Goal: Find specific page/section: Find specific page/section

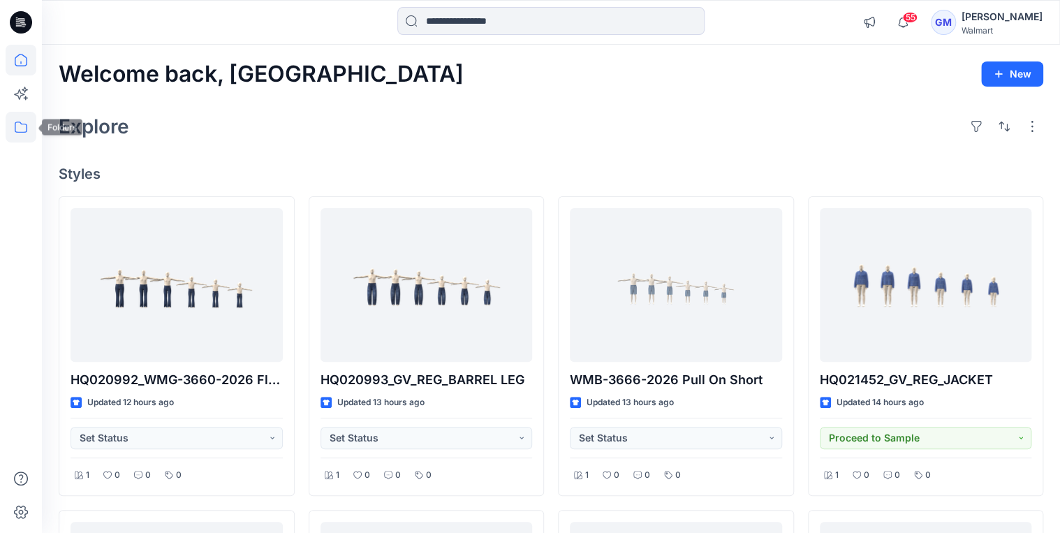
click at [22, 126] on icon at bounding box center [21, 127] width 31 height 31
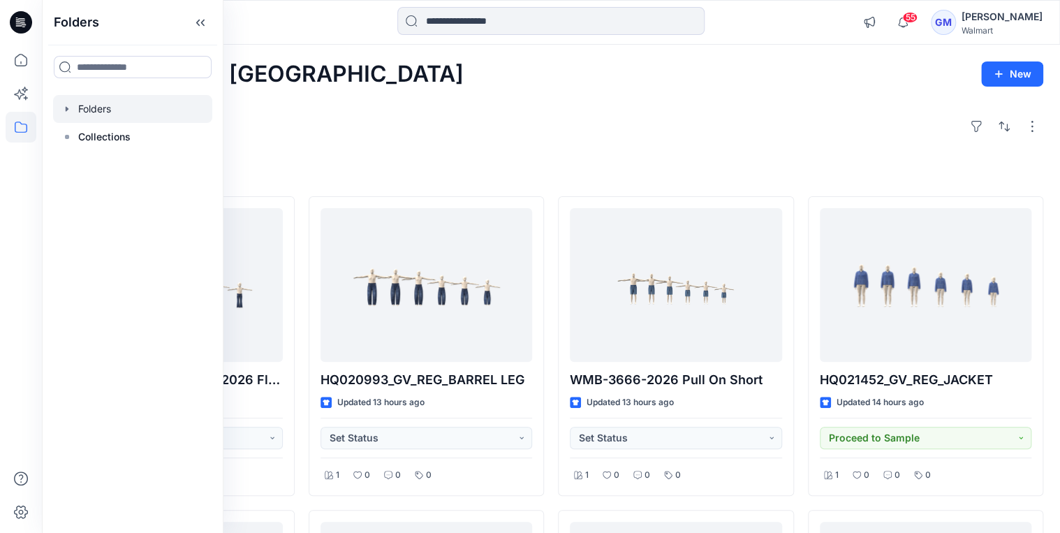
click at [65, 111] on icon "button" at bounding box center [66, 108] width 11 height 11
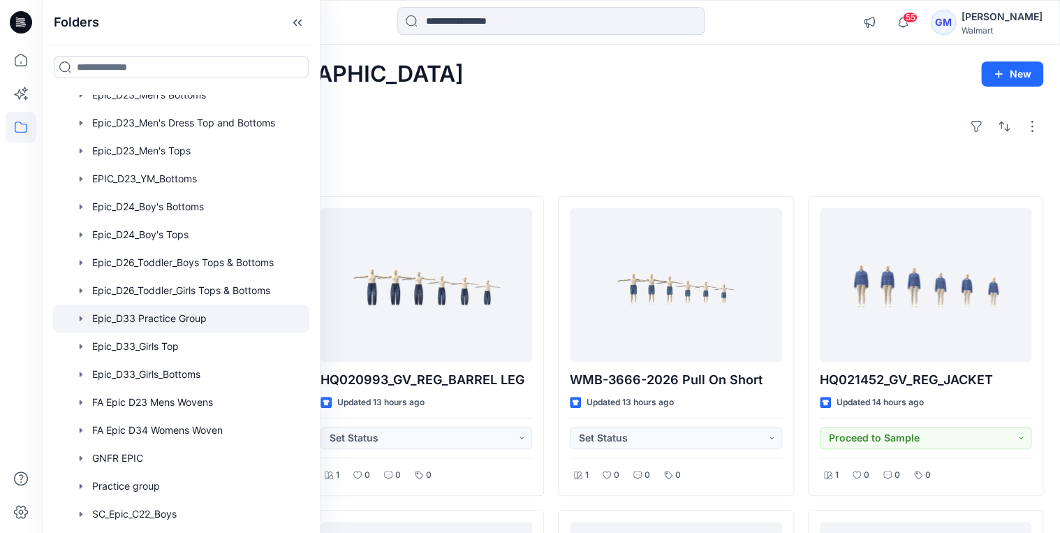
scroll to position [279, 0]
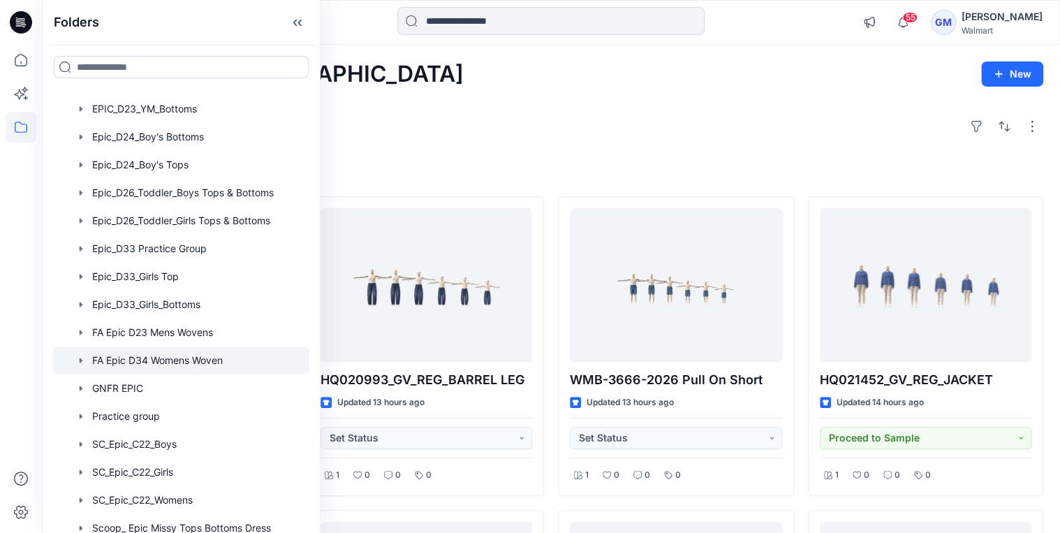
click at [193, 360] on div at bounding box center [181, 360] width 256 height 28
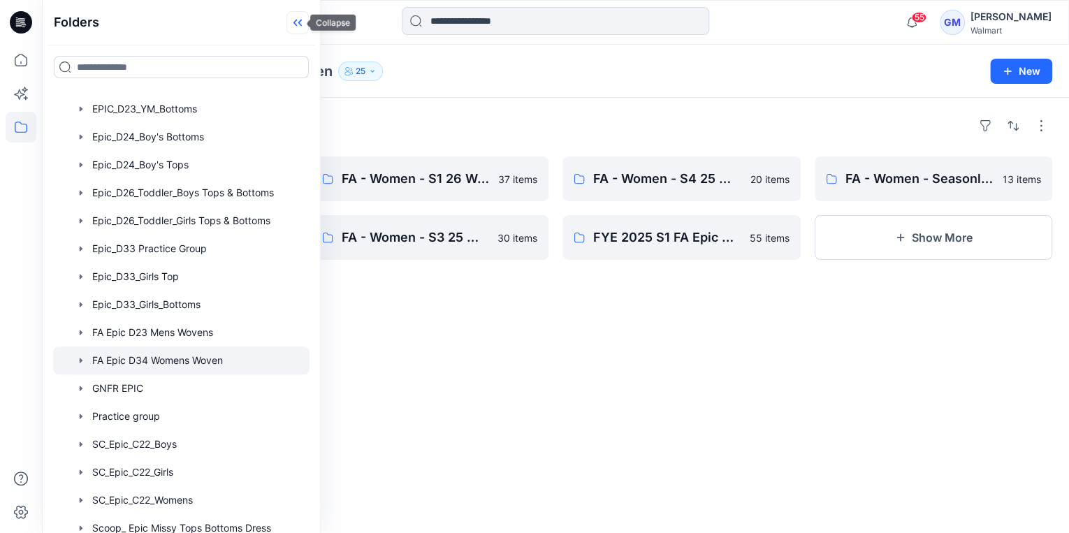
click at [298, 23] on icon at bounding box center [299, 23] width 3 height 7
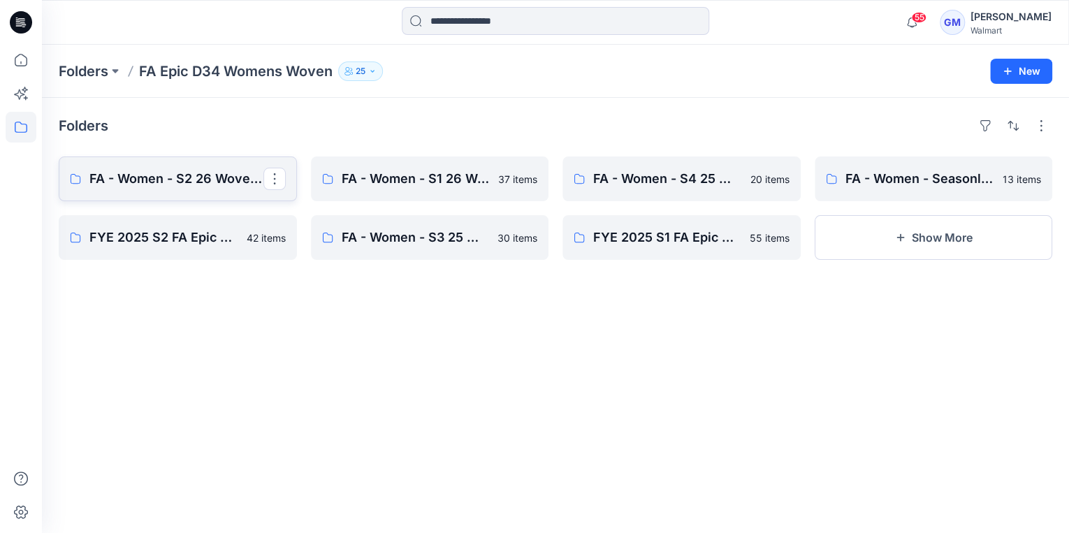
click at [207, 180] on p "FA - Women - S2 26 Woven Board" at bounding box center [176, 179] width 174 height 20
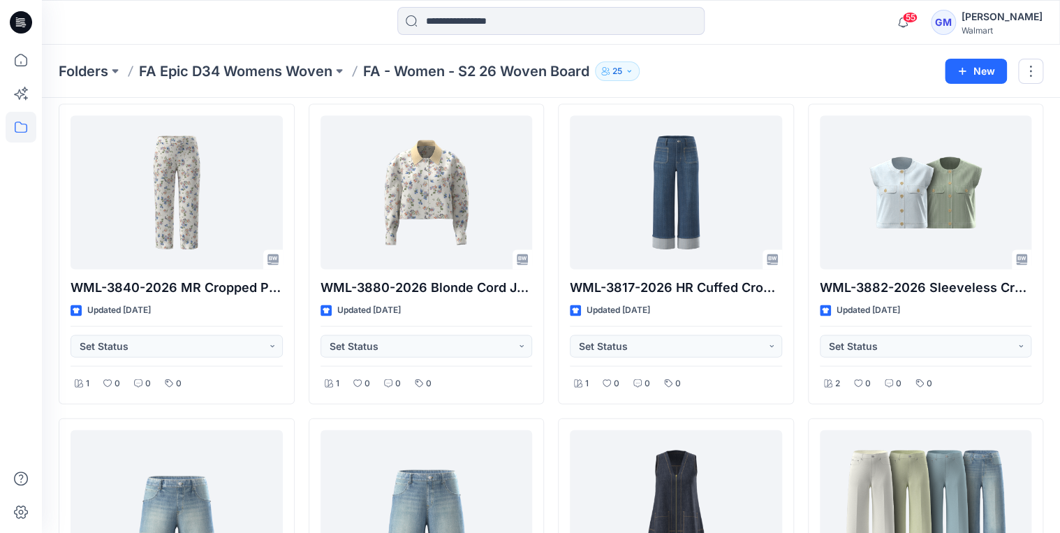
scroll to position [1454, 0]
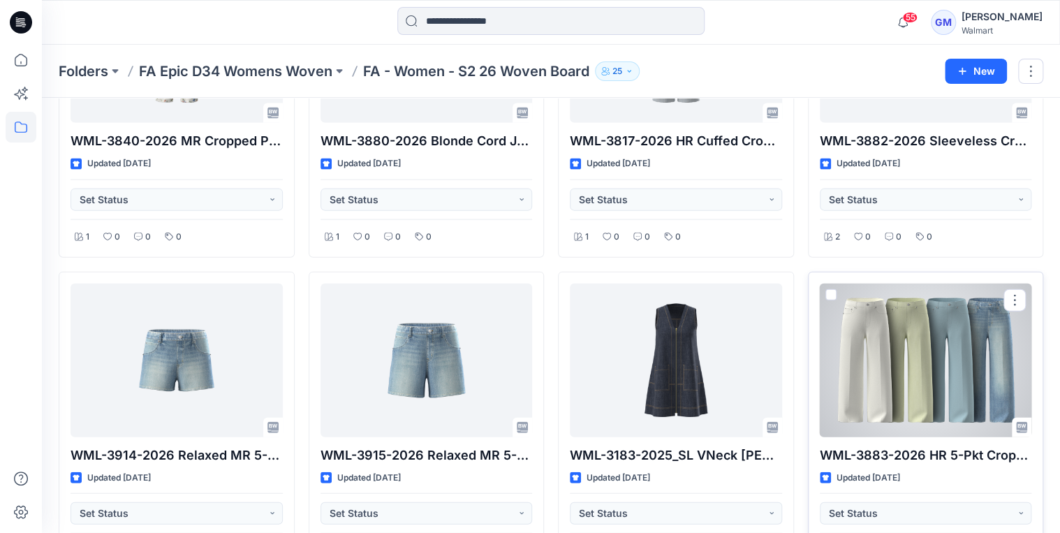
click at [948, 346] on div at bounding box center [926, 361] width 212 height 154
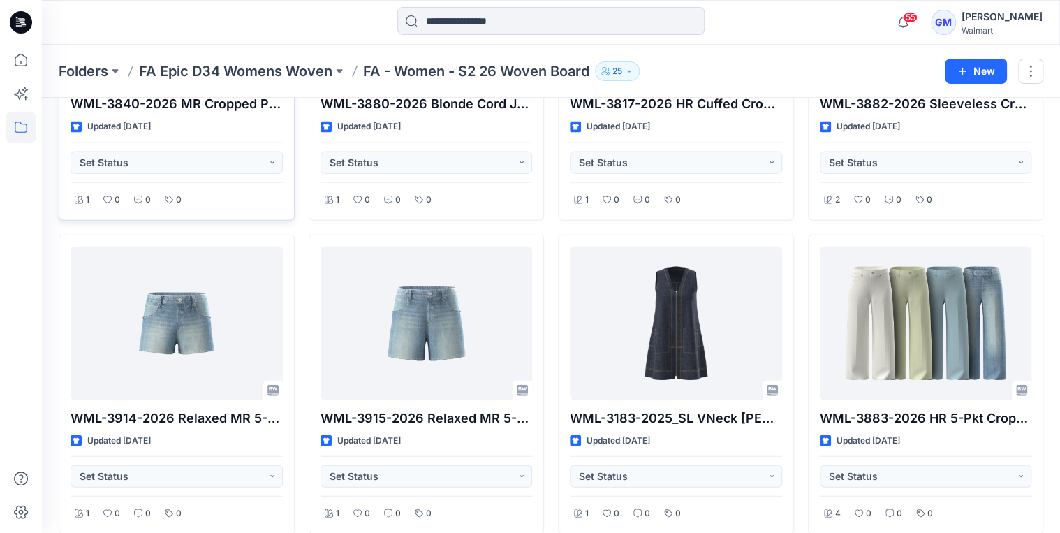
scroll to position [1509, 0]
